Goal: Task Accomplishment & Management: Manage account settings

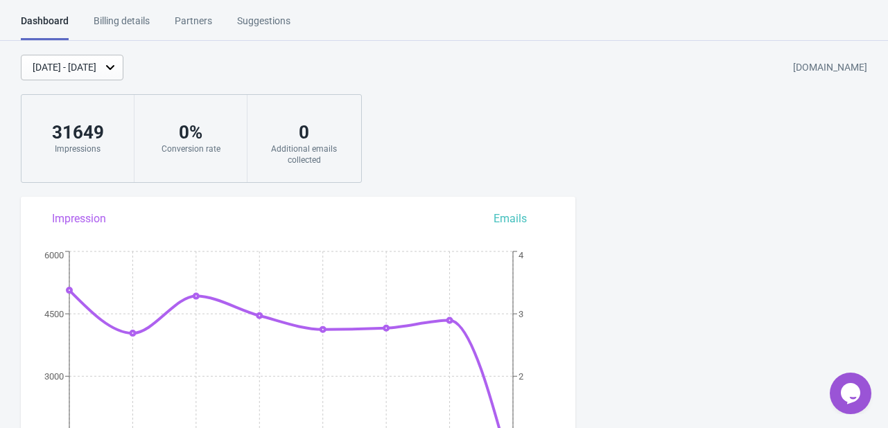
click at [108, 24] on div "Billing details" at bounding box center [122, 26] width 56 height 24
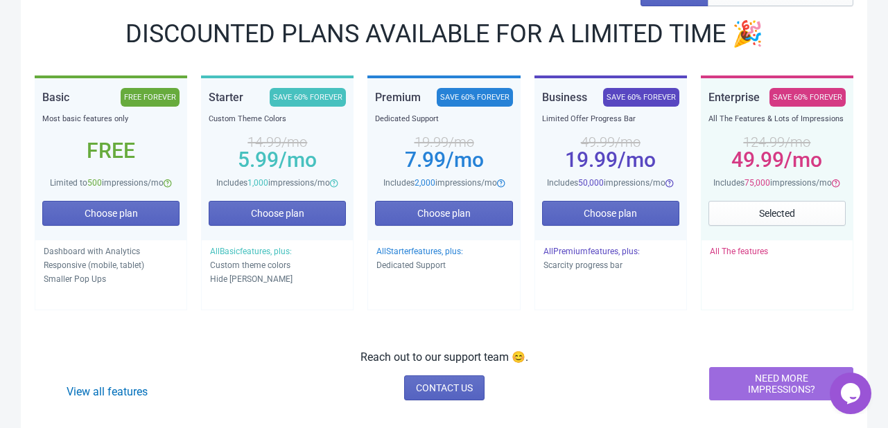
click at [789, 373] on span "NEED MORE IMPRESSIONS?" at bounding box center [781, 384] width 121 height 22
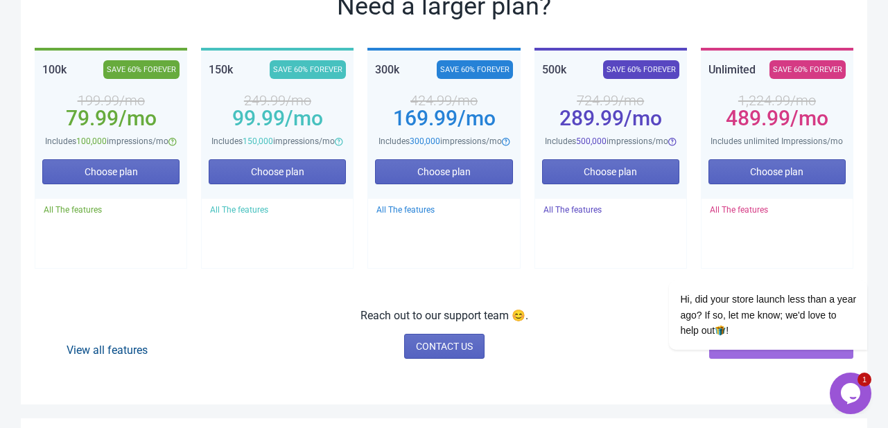
click at [94, 349] on link "View all features" at bounding box center [107, 350] width 81 height 13
click at [858, 263] on icon "Chat attention grabber" at bounding box center [858, 260] width 12 height 12
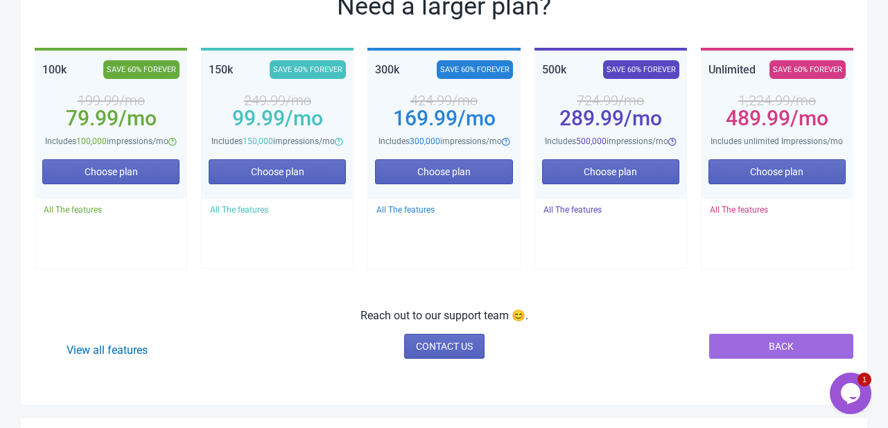
click at [793, 342] on span "BACK" at bounding box center [781, 346] width 25 height 11
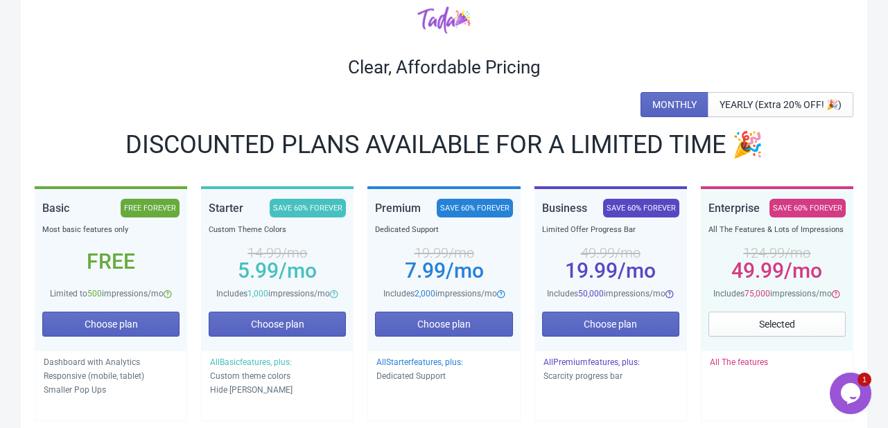
scroll to position [166, 0]
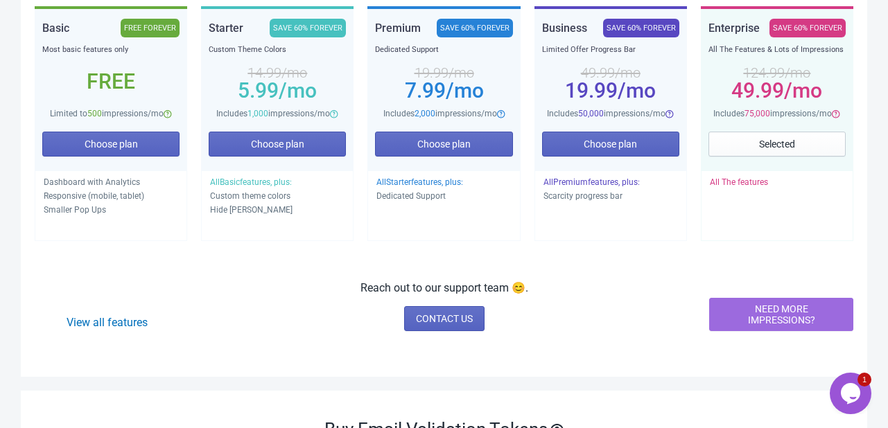
scroll to position [208, 0]
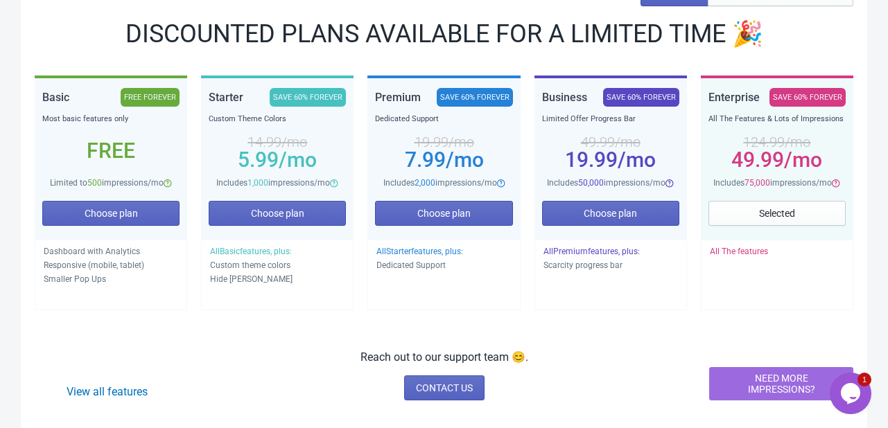
click at [789, 382] on span "NEED MORE IMPRESSIONS?" at bounding box center [781, 384] width 121 height 22
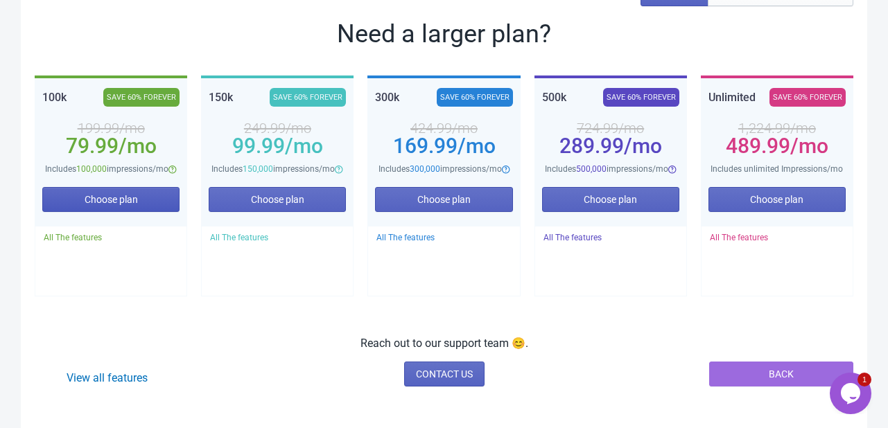
click at [128, 198] on span "Choose plan" at bounding box center [111, 199] width 53 height 11
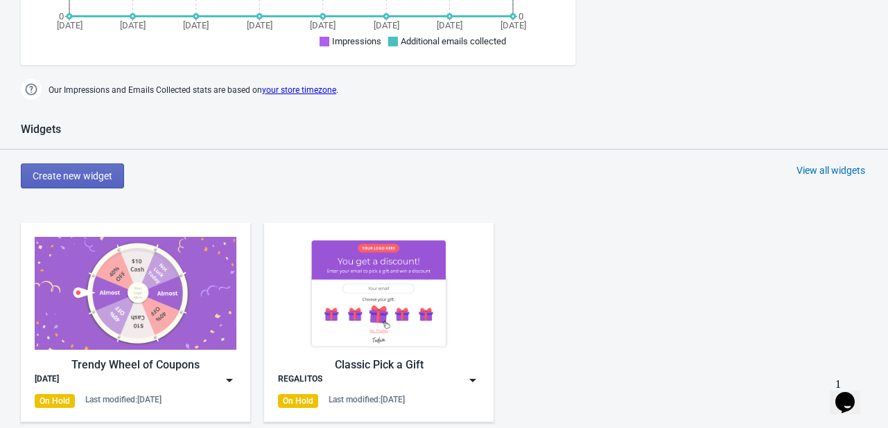
scroll to position [554, 0]
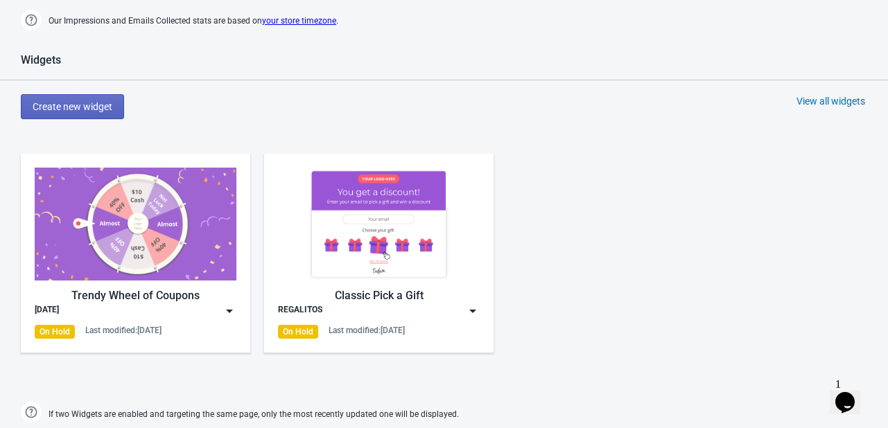
click at [230, 310] on img at bounding box center [229, 311] width 14 height 14
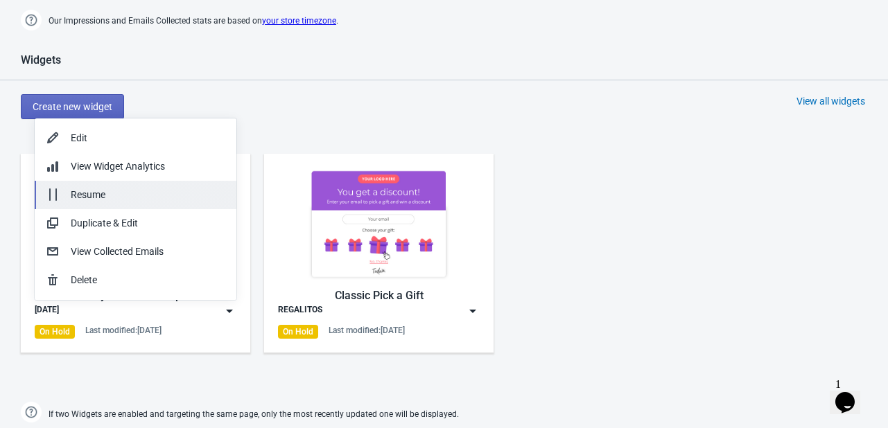
click at [104, 197] on div "Resume" at bounding box center [148, 195] width 155 height 15
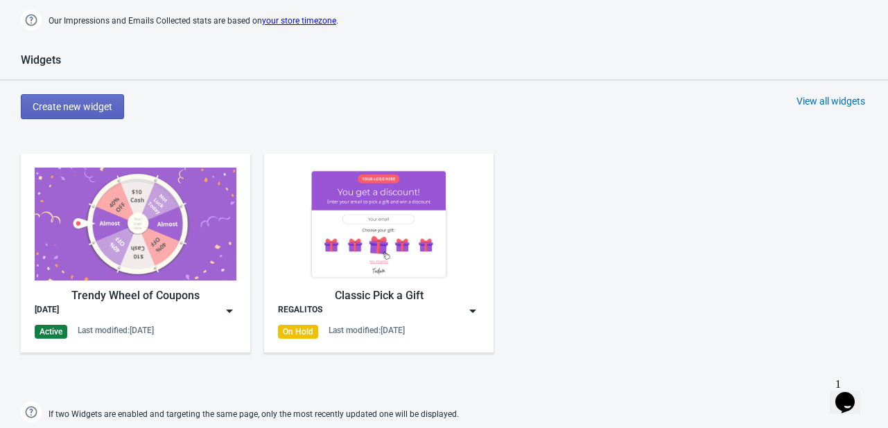
click at [687, 208] on div "Trendy Wheel of Coupons NAVIDAD Active Last modified: 18.8.2025 Classic Pick a …" at bounding box center [444, 264] width 888 height 249
